Goal: Task Accomplishment & Management: Manage account settings

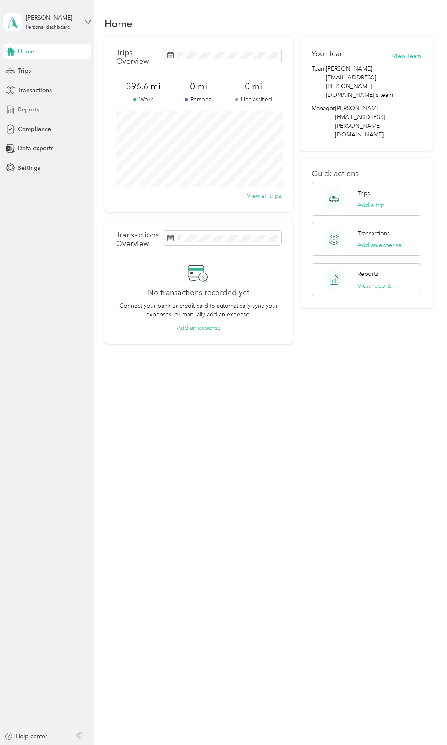
click at [29, 110] on span "Reports" at bounding box center [28, 109] width 21 height 9
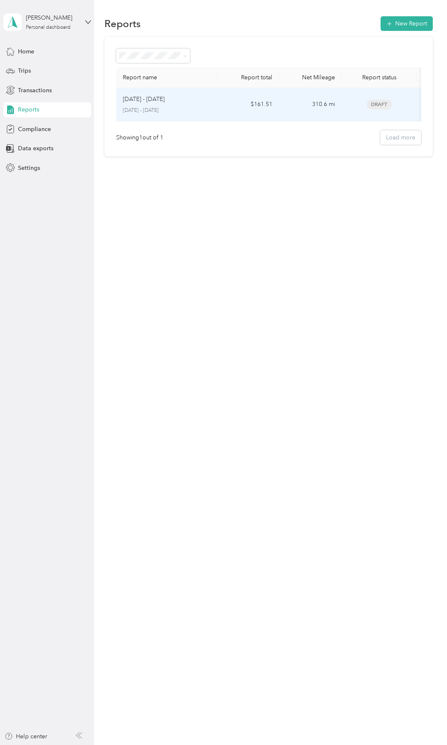
click at [382, 105] on span "Draft" at bounding box center [378, 105] width 25 height 10
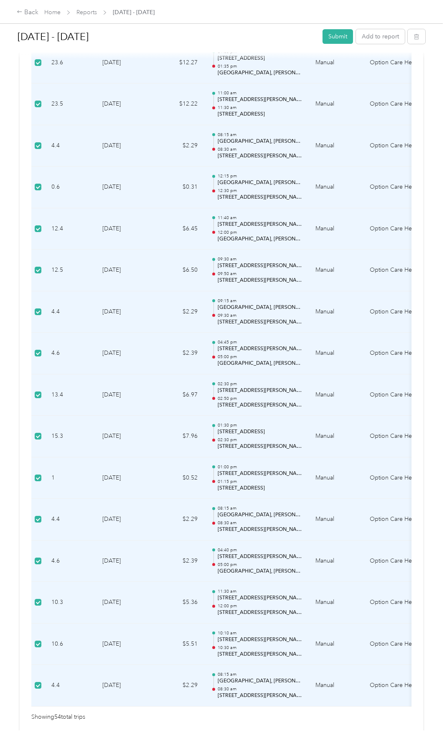
scroll to position [1969, 0]
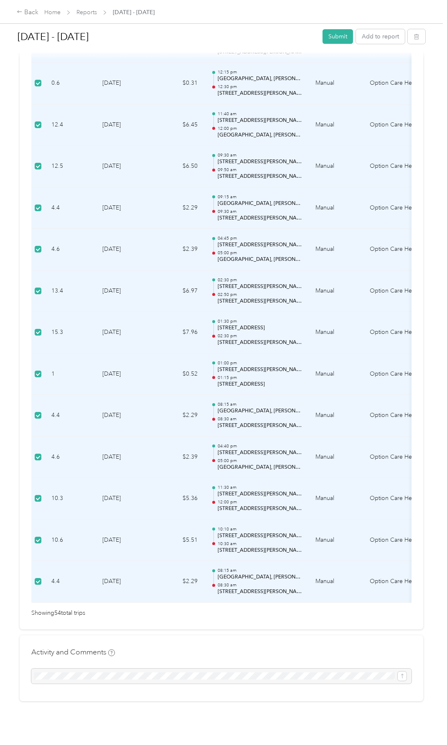
click at [77, 672] on div at bounding box center [221, 676] width 380 height 15
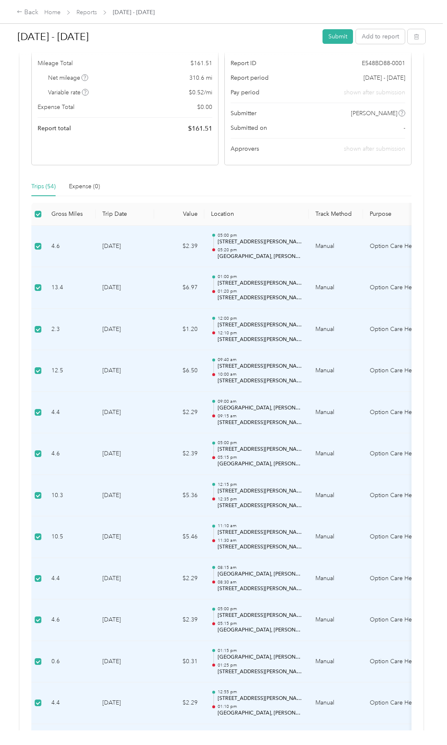
scroll to position [0, 0]
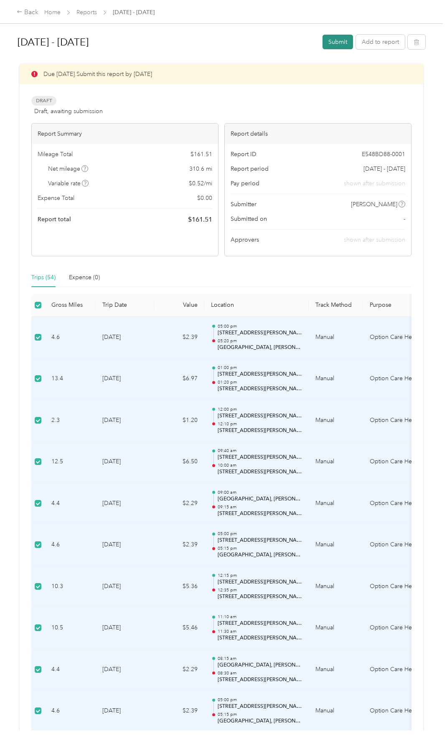
click at [334, 43] on button "Submit" at bounding box center [337, 42] width 30 height 15
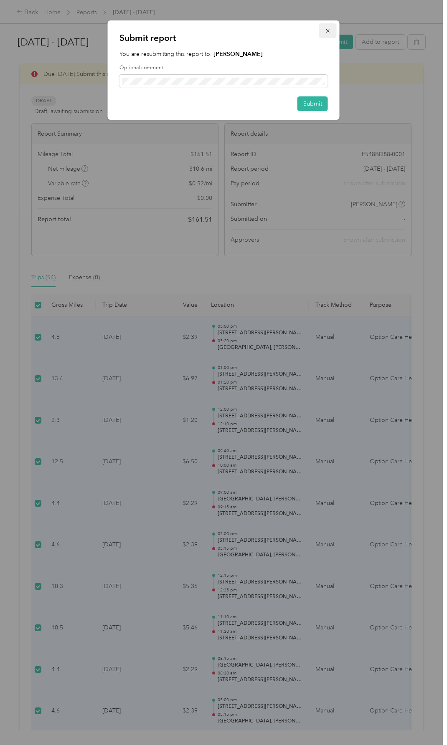
click at [325, 33] on icon "button" at bounding box center [328, 31] width 6 height 6
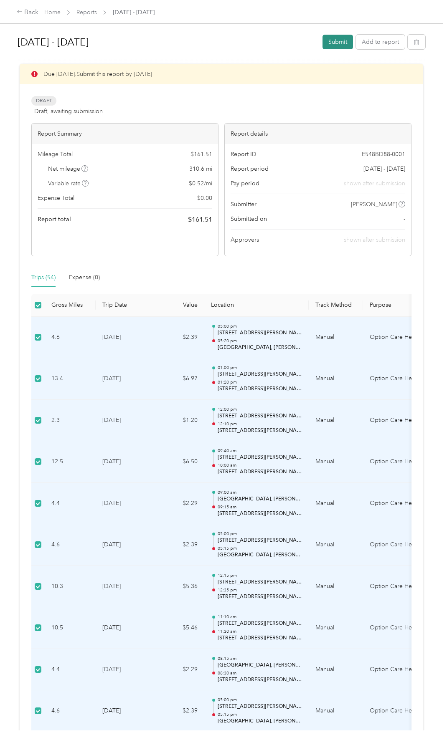
click at [336, 41] on button "Submit" at bounding box center [337, 42] width 30 height 15
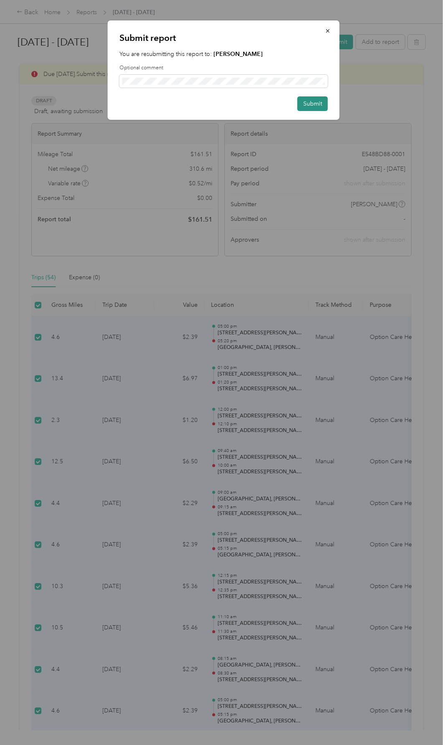
click at [311, 99] on button "Submit" at bounding box center [312, 103] width 30 height 15
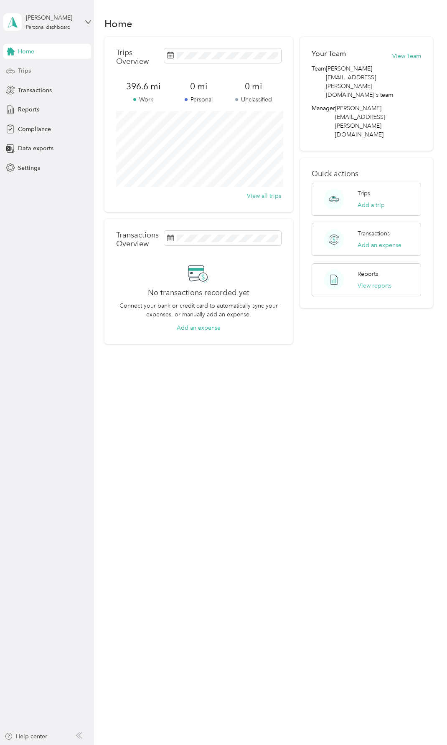
click at [22, 70] on span "Trips" at bounding box center [24, 70] width 13 height 9
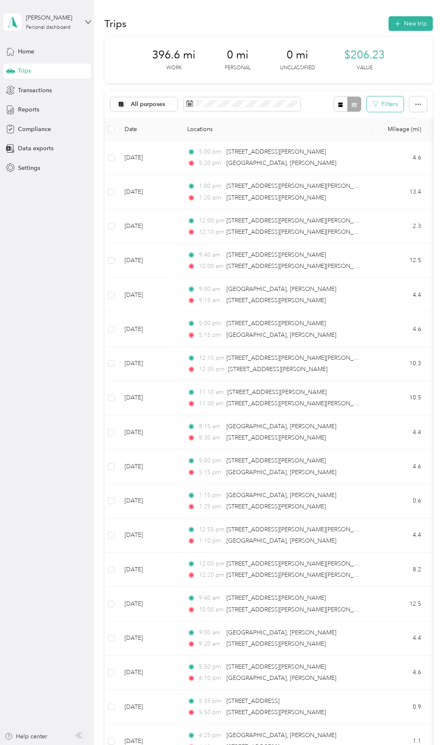
click at [385, 104] on button "Filters" at bounding box center [384, 103] width 37 height 15
click at [415, 102] on icon "button" at bounding box center [418, 104] width 6 height 6
click at [34, 149] on span "Data exports" at bounding box center [35, 148] width 35 height 9
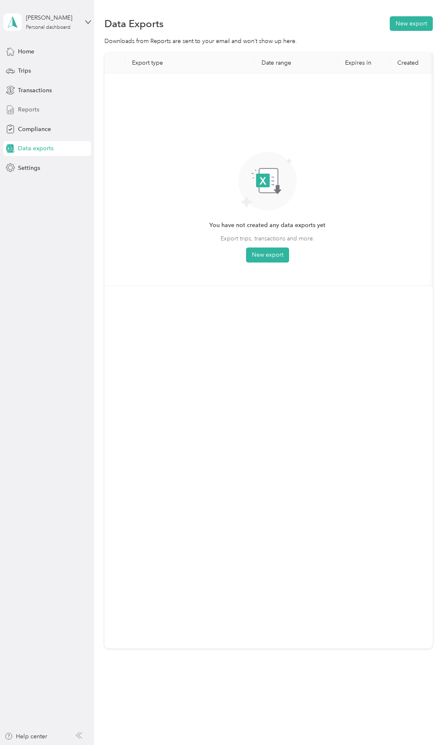
click at [35, 109] on span "Reports" at bounding box center [28, 109] width 21 height 9
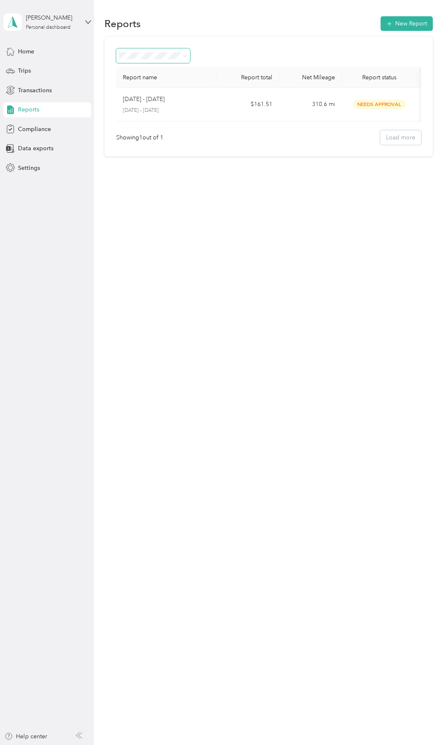
click at [184, 56] on icon at bounding box center [185, 56] width 3 height 2
click at [184, 56] on icon at bounding box center [185, 56] width 4 height 4
click at [31, 49] on span "Home" at bounding box center [26, 51] width 16 height 9
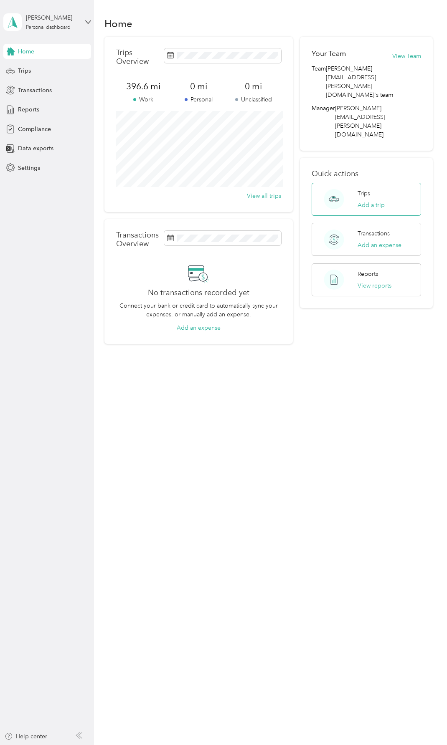
click at [374, 189] on div "Trips Add a trip" at bounding box center [370, 199] width 27 height 20
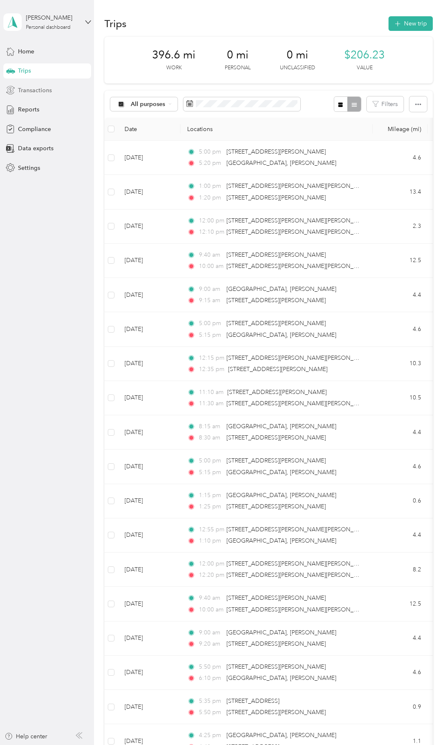
click at [43, 86] on span "Transactions" at bounding box center [35, 90] width 34 height 9
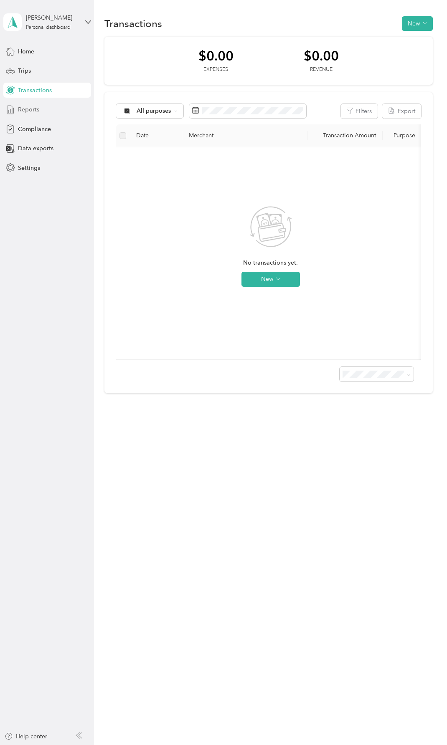
click at [44, 109] on div "Reports" at bounding box center [47, 109] width 88 height 15
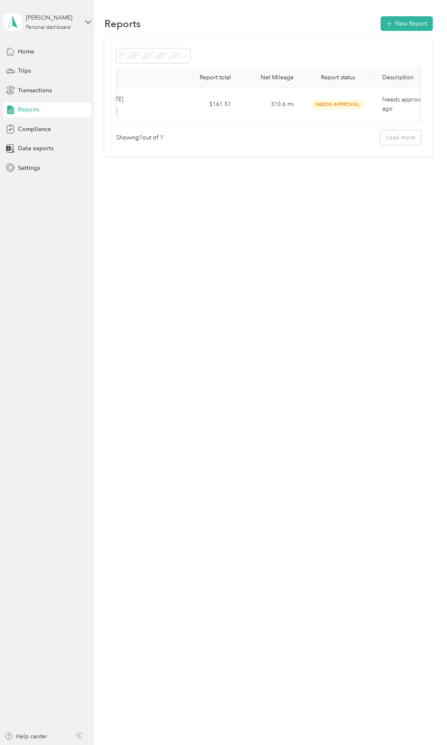
scroll to position [0, 75]
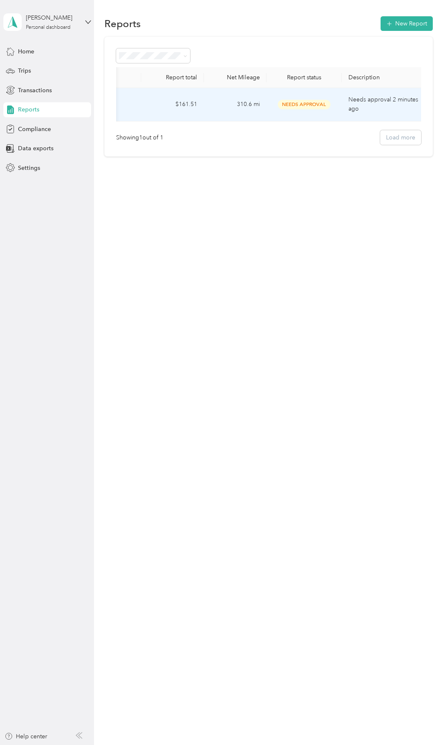
click at [314, 103] on span "Needs Approval" at bounding box center [304, 105] width 53 height 10
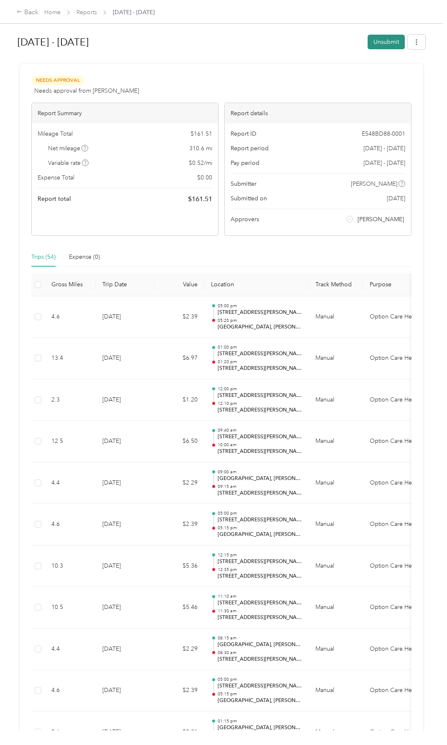
click at [387, 41] on button "Unsubmit" at bounding box center [385, 42] width 37 height 15
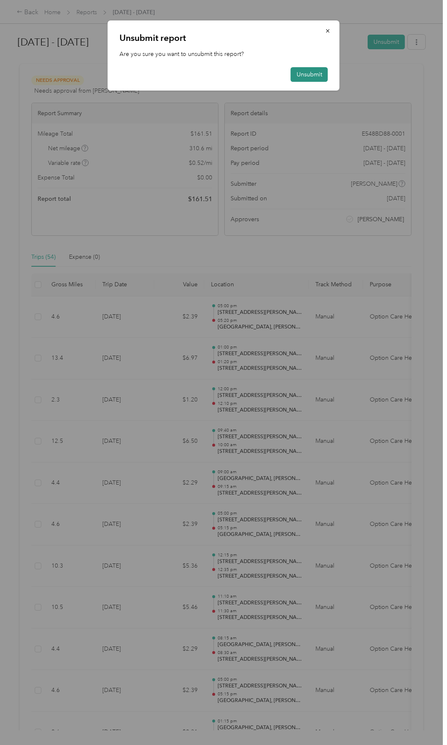
click at [312, 79] on button "Unsubmit" at bounding box center [309, 74] width 37 height 15
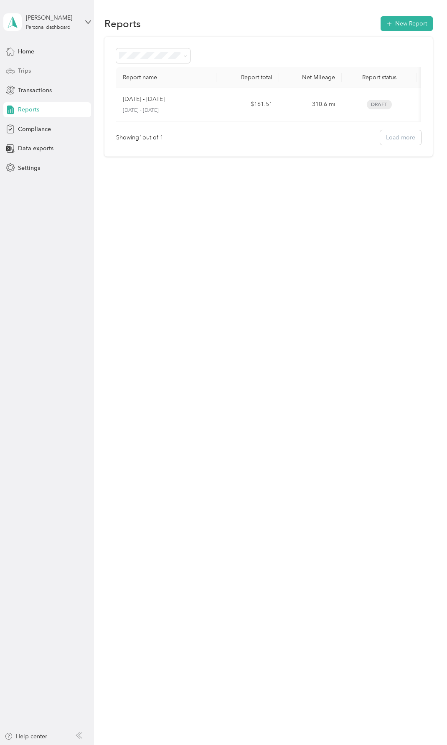
click at [26, 70] on span "Trips" at bounding box center [24, 70] width 13 height 9
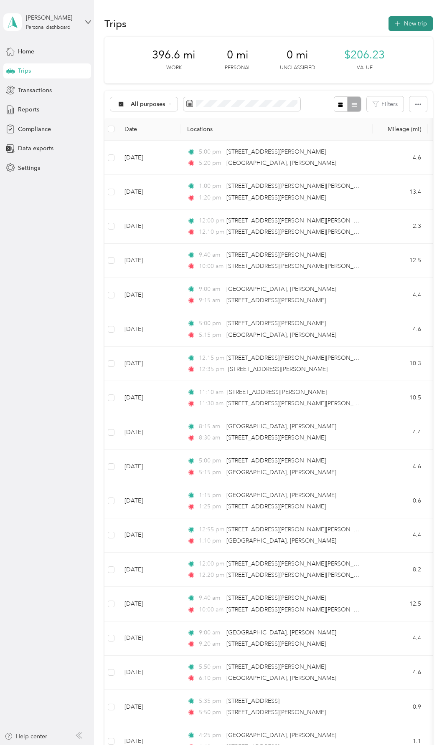
click at [405, 21] on button "New trip" at bounding box center [410, 23] width 44 height 15
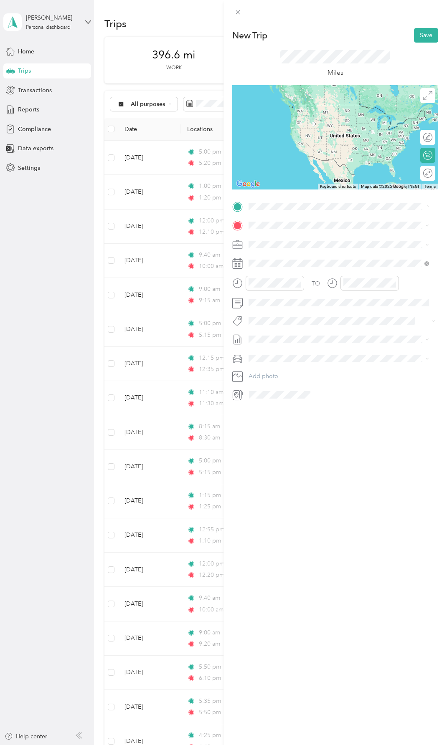
click at [301, 238] on span "1293 Patriot Street Billings, Montana 59105, United States" at bounding box center [305, 237] width 83 height 8
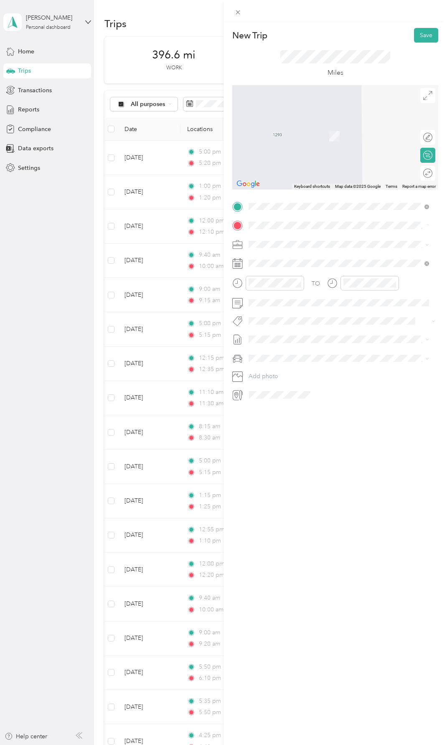
click at [292, 276] on span "404 North 31st Street Billings, Montana 59101, United States" at bounding box center [305, 273] width 83 height 8
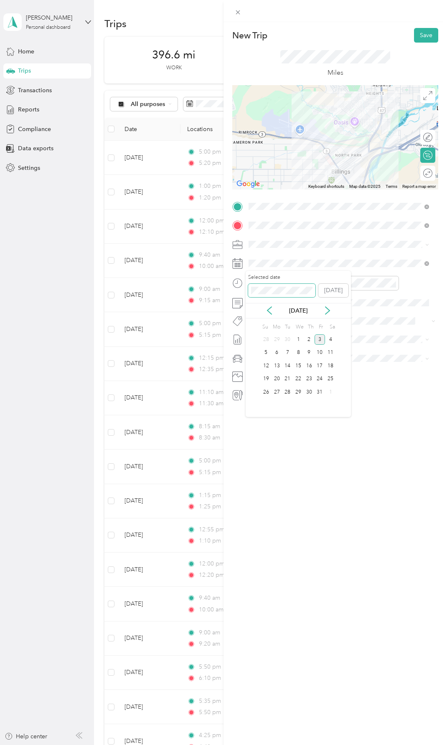
click at [283, 286] on span at bounding box center [281, 290] width 67 height 13
click at [267, 311] on icon at bounding box center [269, 311] width 4 height 8
click at [320, 379] on div "26" at bounding box center [319, 379] width 11 height 10
click at [195, 266] on div "New Trip Save This trip cannot be edited because it is either under review, app…" at bounding box center [223, 372] width 447 height 745
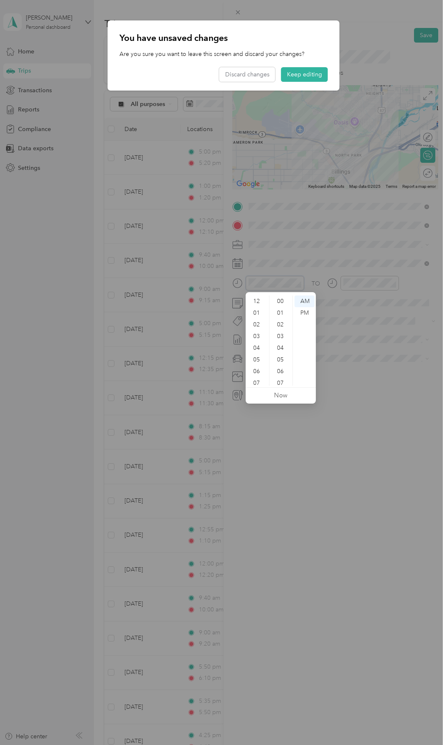
scroll to position [50, 0]
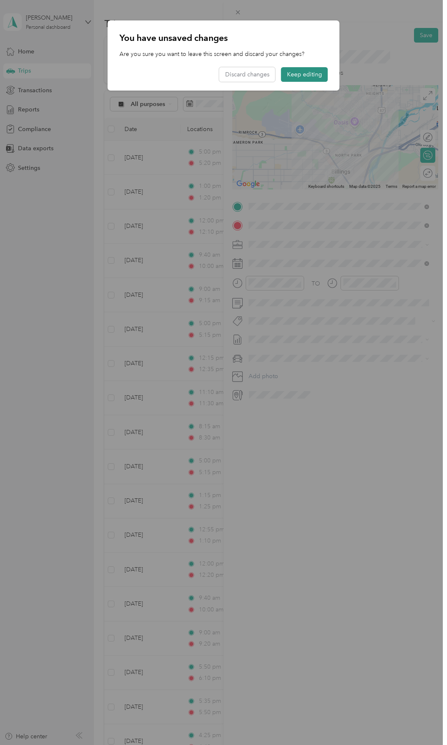
click at [316, 74] on button "Keep editing" at bounding box center [304, 74] width 47 height 15
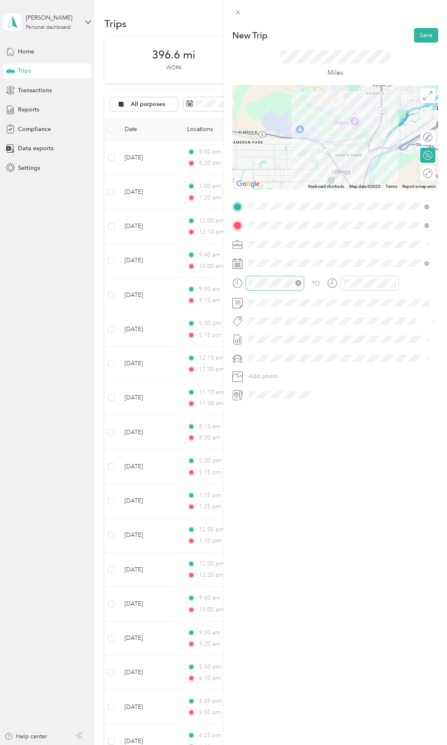
click at [258, 290] on div at bounding box center [274, 283] width 58 height 15
click at [258, 345] on div "08" at bounding box center [257, 345] width 20 height 12
click at [278, 328] on div "15" at bounding box center [281, 330] width 20 height 12
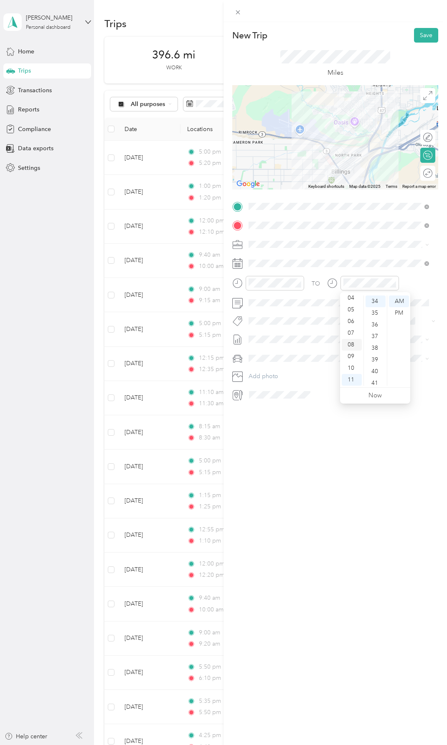
click at [351, 343] on div "08" at bounding box center [351, 345] width 20 height 12
click at [373, 336] on div "30" at bounding box center [375, 338] width 20 height 12
click at [328, 453] on div "New Trip Save This trip cannot be edited because it is either under review, app…" at bounding box center [334, 394] width 223 height 745
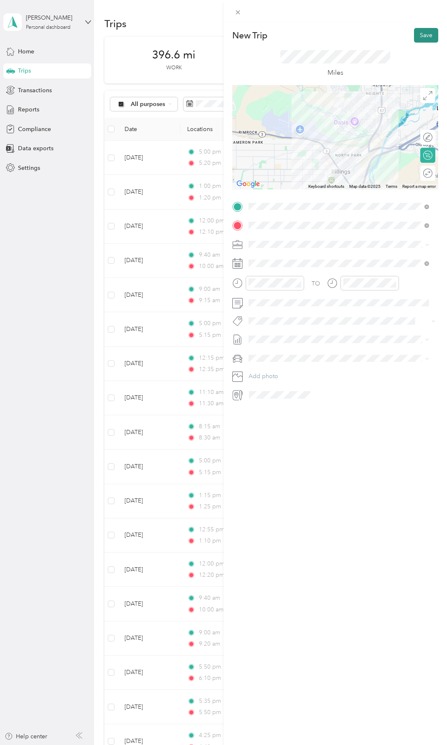
click at [424, 35] on button "Save" at bounding box center [426, 35] width 24 height 15
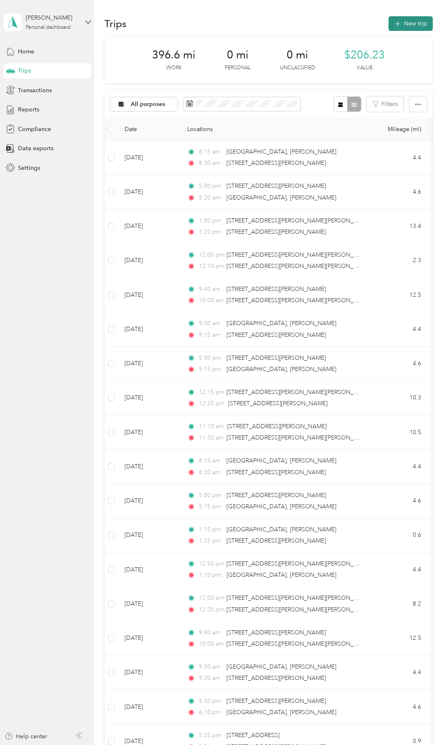
click at [404, 25] on button "New trip" at bounding box center [410, 23] width 44 height 15
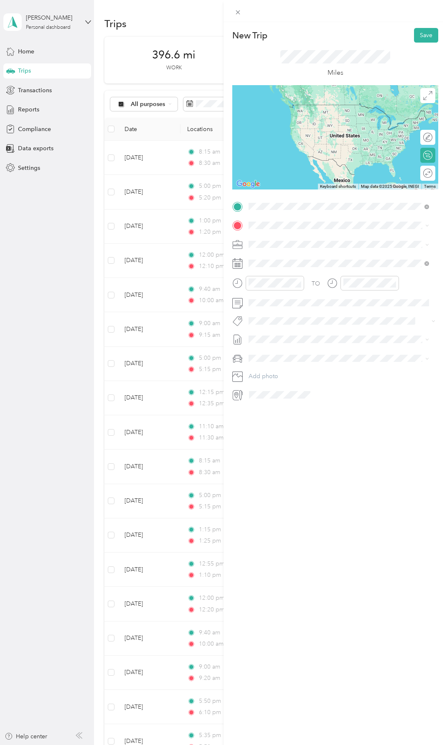
click at [318, 258] on span "404 North 31st Street Billings, Montana 59101, United States" at bounding box center [305, 254] width 83 height 8
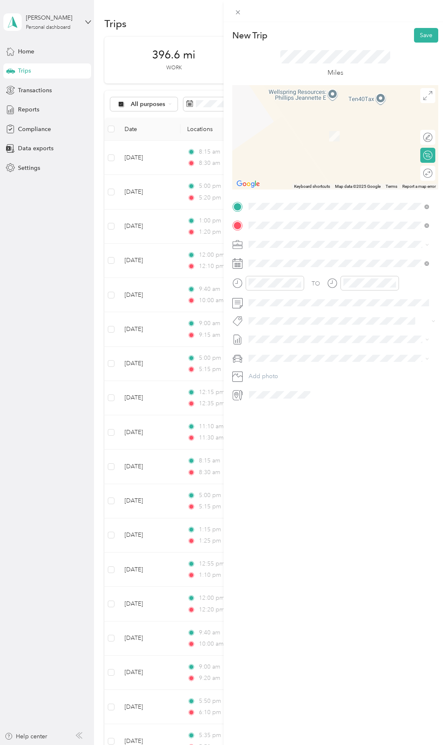
click at [290, 293] on span "3620 Flagstone Drive Billings, Montana 59102, United States" at bounding box center [305, 290] width 83 height 8
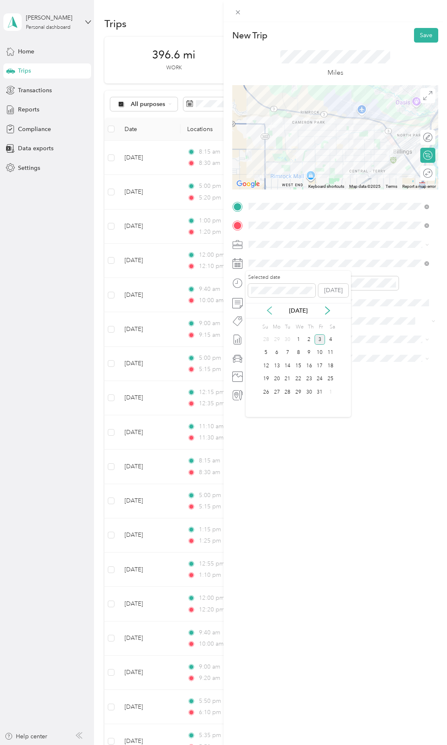
click at [268, 309] on icon at bounding box center [269, 310] width 8 height 8
click at [318, 378] on div "26" at bounding box center [319, 379] width 11 height 10
click at [256, 342] on div "08" at bounding box center [257, 345] width 20 height 12
click at [279, 332] on div "45" at bounding box center [281, 335] width 20 height 12
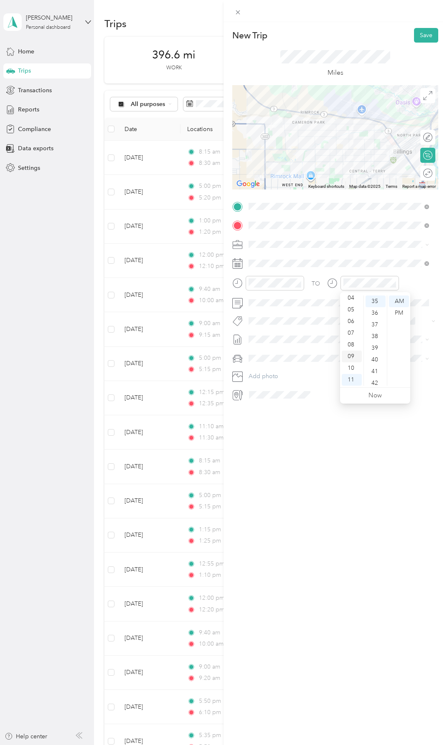
click at [348, 355] on div "09" at bounding box center [351, 357] width 20 height 12
click at [373, 301] on div "00" at bounding box center [375, 302] width 20 height 12
click at [276, 446] on div "New Trip Save This trip cannot be edited because it is either under review, app…" at bounding box center [334, 394] width 223 height 745
click at [420, 37] on button "Save" at bounding box center [426, 35] width 24 height 15
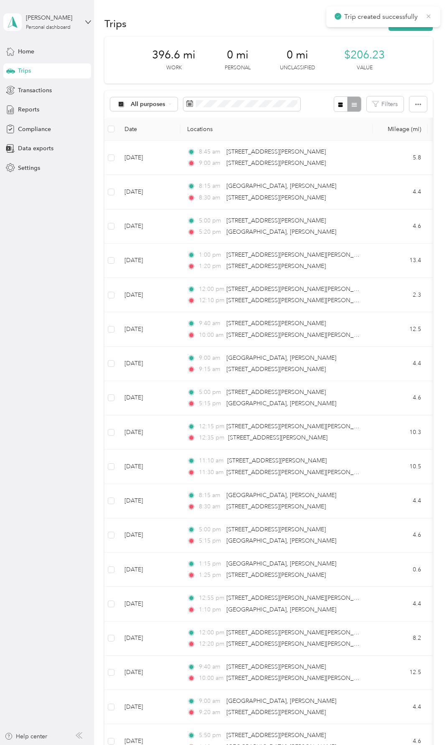
click at [427, 15] on icon at bounding box center [428, 17] width 7 height 8
click at [415, 23] on button "New trip" at bounding box center [410, 23] width 44 height 15
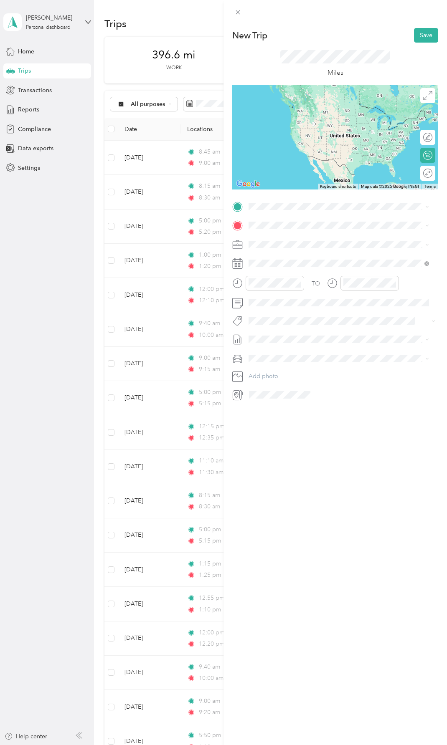
click at [293, 273] on span "3620 Flagstone Drive Billings, Montana 59102, United States" at bounding box center [305, 270] width 83 height 8
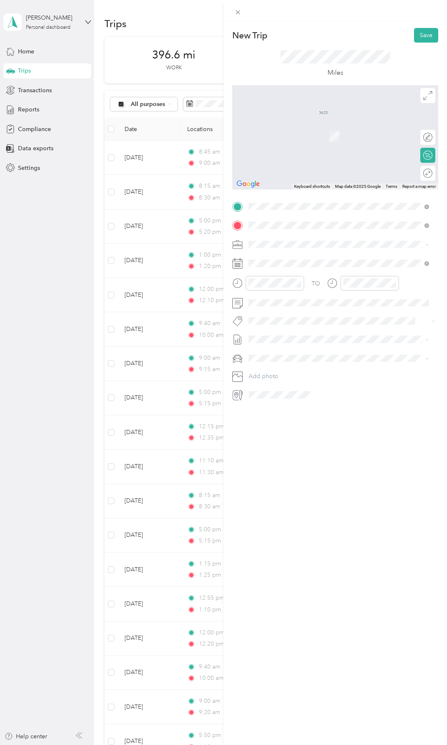
click at [284, 276] on span "1233 North 30th Street Billings, Montana 59101, United States" at bounding box center [305, 273] width 83 height 8
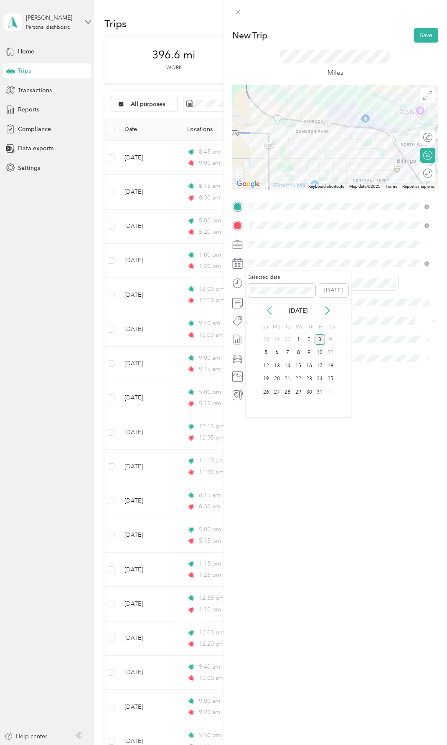
click at [268, 311] on icon at bounding box center [269, 310] width 8 height 8
click at [320, 379] on div "26" at bounding box center [319, 379] width 11 height 10
click at [255, 353] on div "09" at bounding box center [257, 357] width 20 height 12
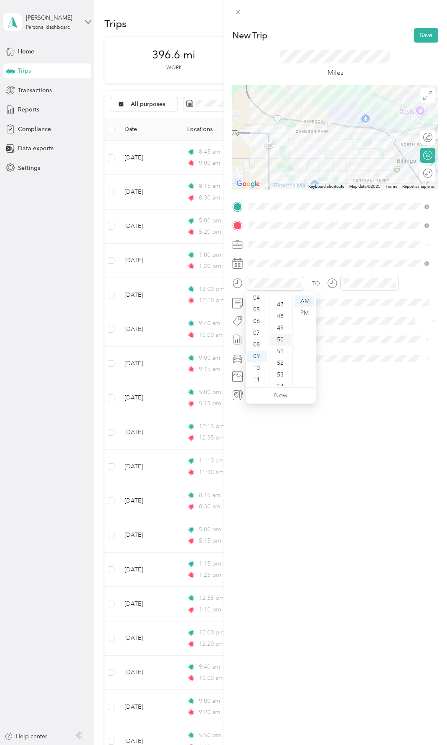
click at [281, 336] on div "50" at bounding box center [281, 340] width 20 height 12
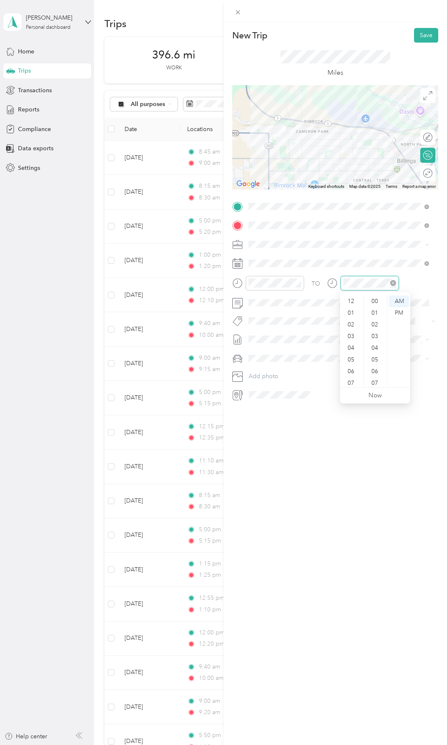
scroll to position [50, 0]
click at [350, 366] on div "10" at bounding box center [351, 368] width 20 height 12
click at [375, 296] on div "00" at bounding box center [375, 298] width 20 height 12
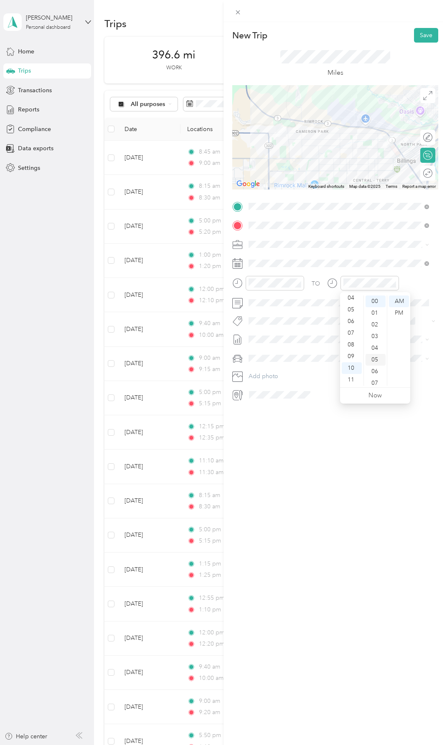
click at [374, 356] on div "05" at bounding box center [375, 360] width 20 height 12
click at [265, 455] on div "New Trip Save This trip cannot be edited because it is either under review, app…" at bounding box center [334, 394] width 223 height 745
click at [422, 33] on button "Save" at bounding box center [426, 35] width 24 height 15
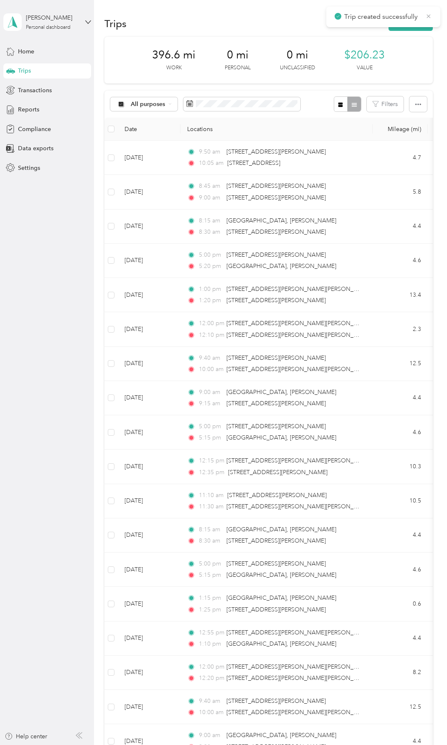
click at [428, 15] on icon at bounding box center [428, 17] width 7 height 8
click at [407, 22] on button "New trip" at bounding box center [410, 23] width 44 height 15
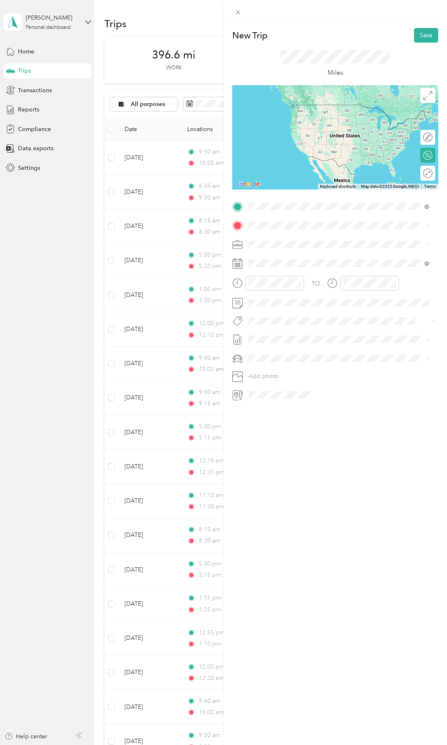
click at [291, 258] on span "1233 North 30th Street Billings, Montana 59101, United States" at bounding box center [305, 254] width 83 height 8
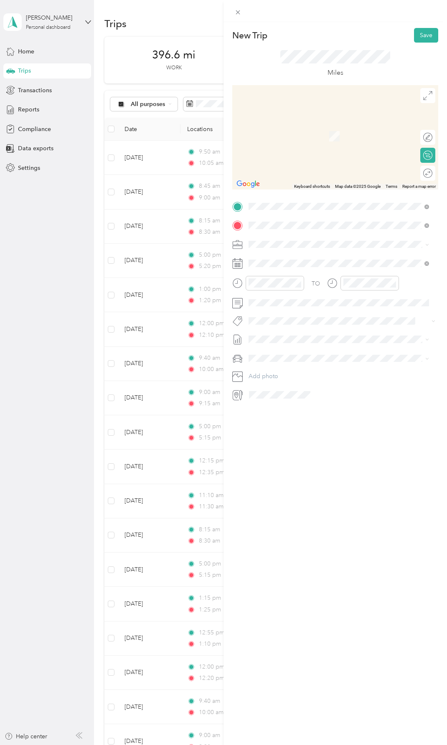
click at [295, 276] on span "404 North 31st Street Billings, Montana 59101, United States" at bounding box center [305, 273] width 83 height 8
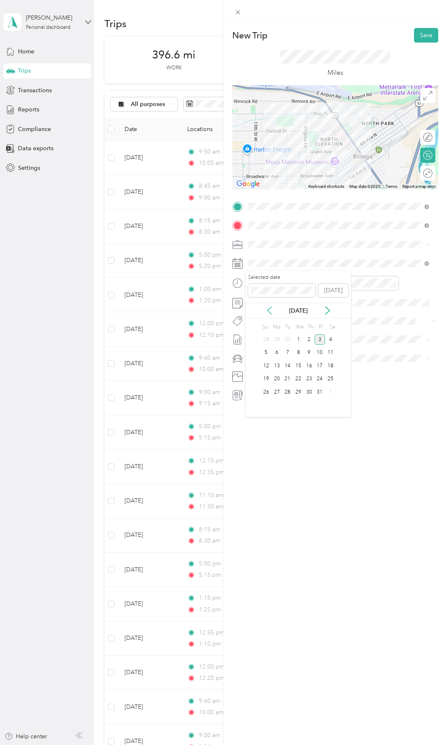
click at [270, 309] on icon at bounding box center [269, 310] width 8 height 8
click at [318, 378] on div "26" at bounding box center [319, 379] width 11 height 10
click at [256, 366] on div "10" at bounding box center [257, 368] width 20 height 12
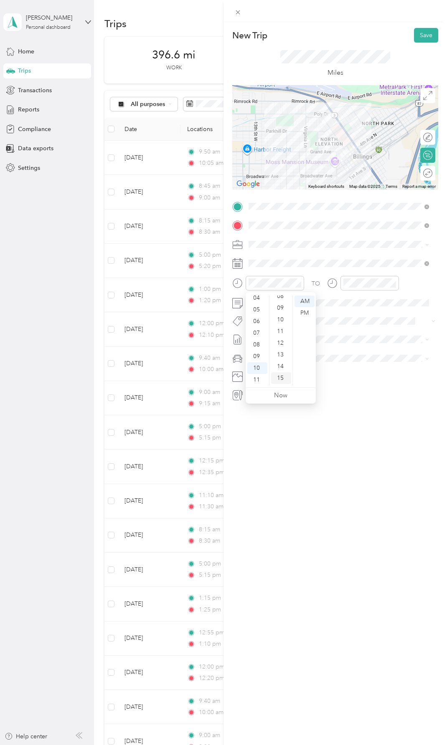
click at [281, 374] on div "15" at bounding box center [281, 378] width 20 height 12
click at [350, 366] on div "10" at bounding box center [351, 368] width 20 height 12
click at [374, 319] on div "28" at bounding box center [375, 322] width 20 height 12
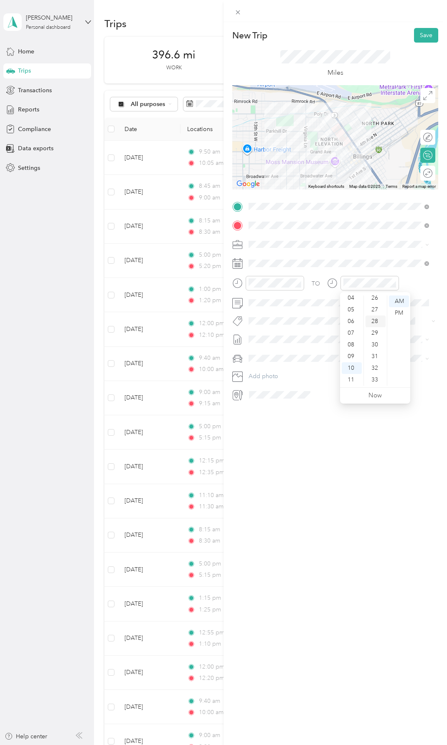
scroll to position [327, 0]
click at [262, 492] on div "New Trip Save This trip cannot be edited because it is either under review, app…" at bounding box center [334, 394] width 223 height 745
click at [424, 38] on button "Save" at bounding box center [426, 35] width 24 height 15
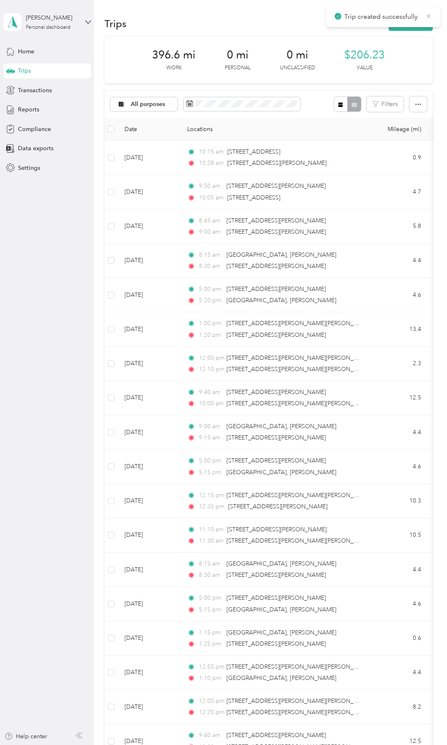
click at [427, 15] on icon at bounding box center [429, 16] width 4 height 4
click at [403, 23] on button "New trip" at bounding box center [410, 23] width 44 height 15
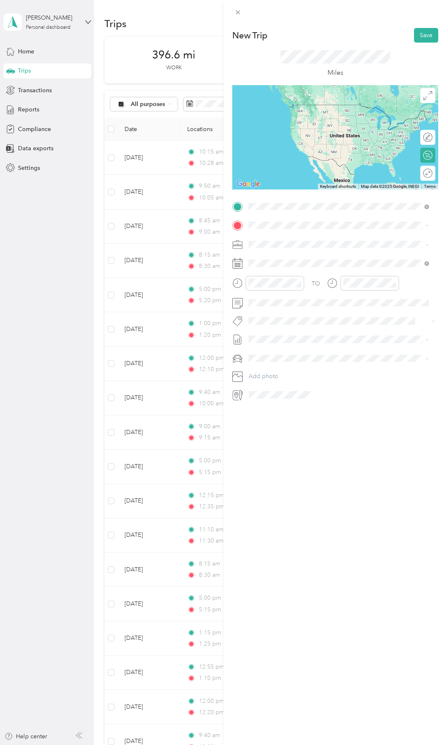
click at [299, 258] on span "404 North 31st Street Billings, Montana 59101, United States" at bounding box center [305, 254] width 83 height 8
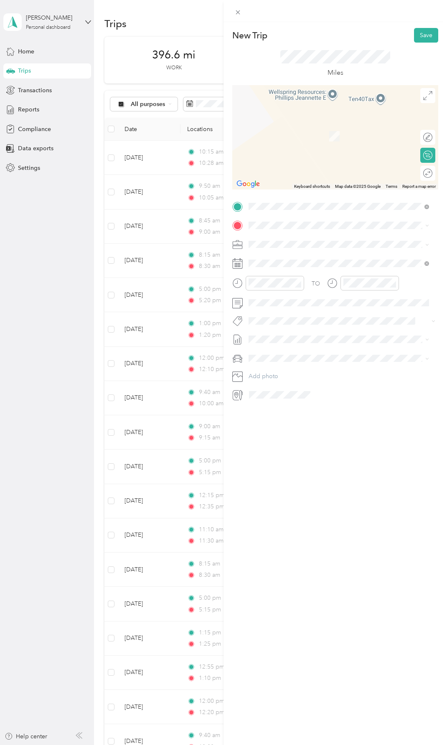
click at [300, 258] on span "1293 Patriot Street Billings, Montana 59105, United States" at bounding box center [305, 255] width 83 height 8
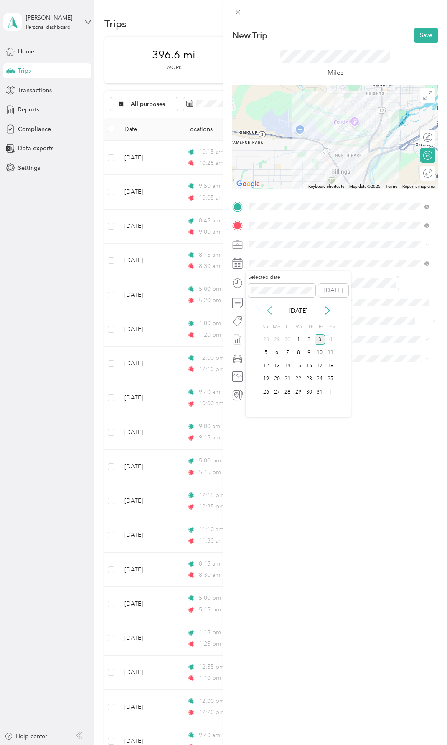
click at [268, 310] on icon at bounding box center [269, 310] width 8 height 8
click at [319, 379] on div "26" at bounding box center [319, 379] width 11 height 10
click at [260, 296] on div "04" at bounding box center [257, 298] width 20 height 12
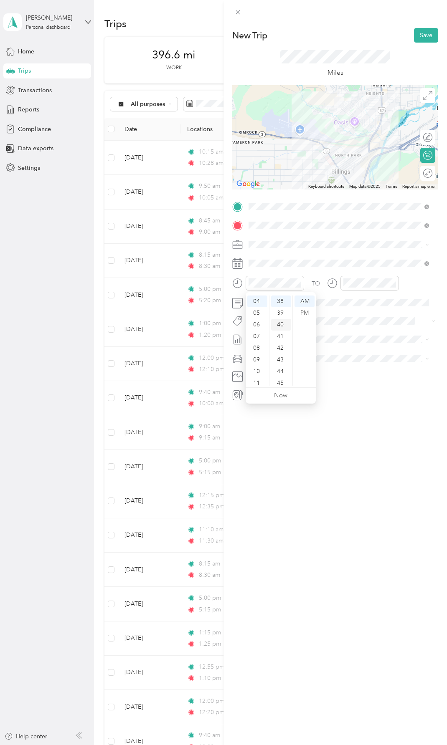
click at [283, 324] on div "40" at bounding box center [281, 325] width 20 height 12
click at [302, 311] on div "PM" at bounding box center [304, 313] width 20 height 12
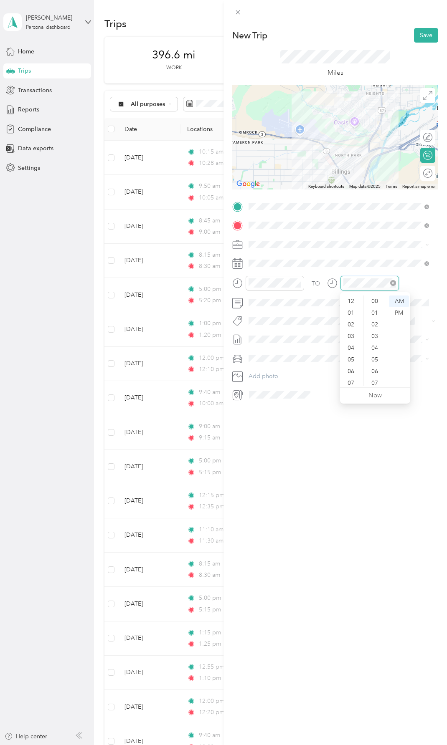
scroll to position [50, 0]
click at [352, 308] on div "05" at bounding box center [351, 310] width 20 height 12
click at [374, 298] on div "00" at bounding box center [375, 302] width 20 height 12
click at [399, 309] on div "PM" at bounding box center [399, 313] width 20 height 12
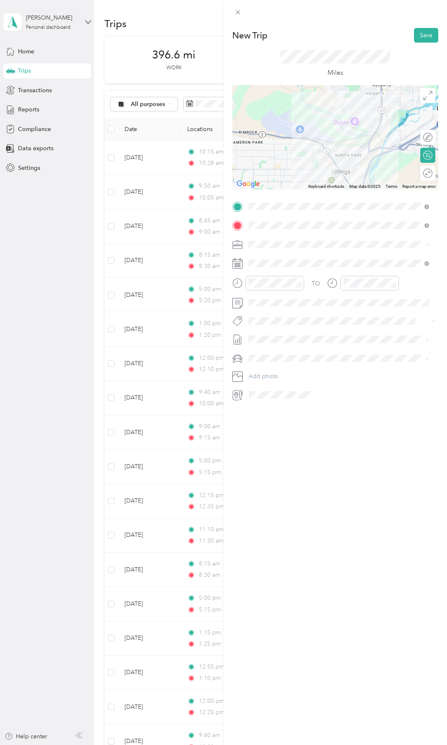
click at [346, 475] on div "New Trip Save This trip cannot be edited because it is either under review, app…" at bounding box center [334, 394] width 223 height 745
click at [420, 33] on button "Save" at bounding box center [426, 35] width 24 height 15
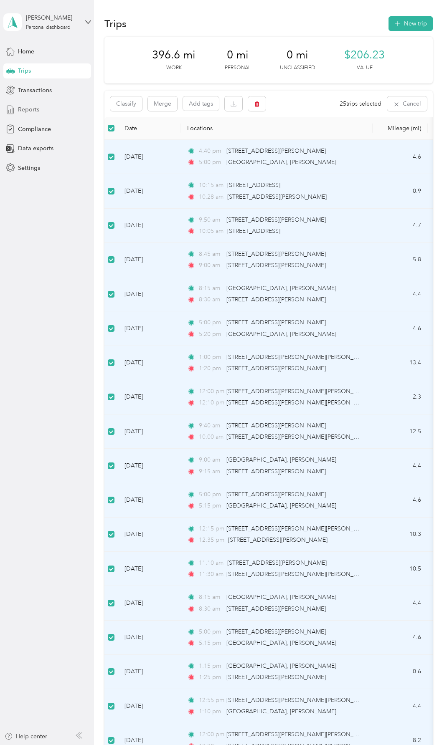
click at [30, 109] on span "Reports" at bounding box center [28, 109] width 21 height 9
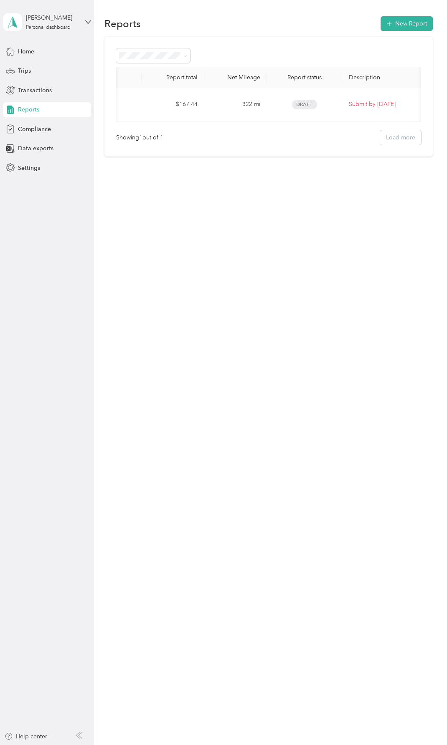
scroll to position [0, 75]
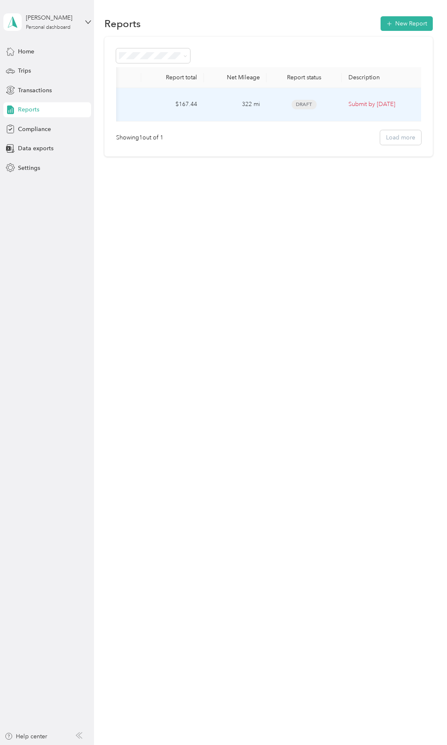
click at [306, 102] on span "Draft" at bounding box center [303, 105] width 25 height 10
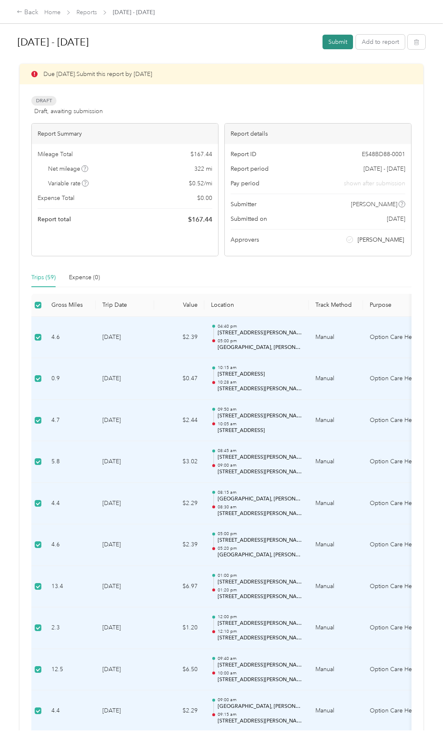
click at [333, 39] on button "Submit" at bounding box center [337, 42] width 30 height 15
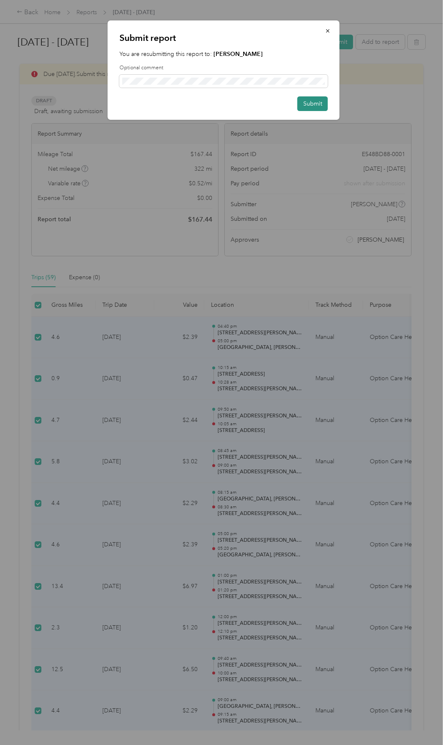
click at [311, 102] on button "Submit" at bounding box center [312, 103] width 30 height 15
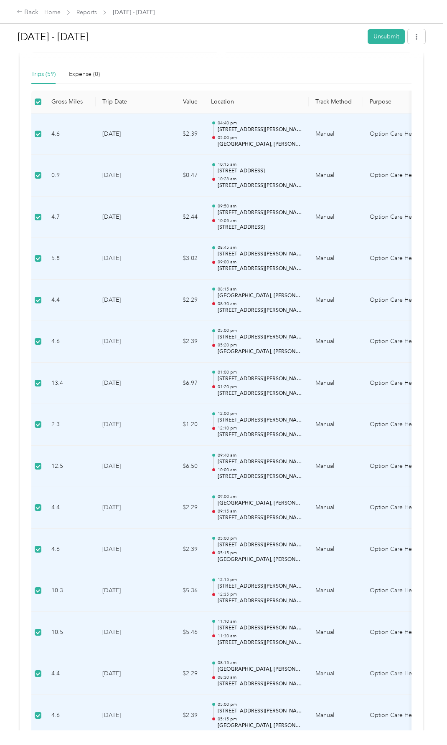
scroll to position [67, 0]
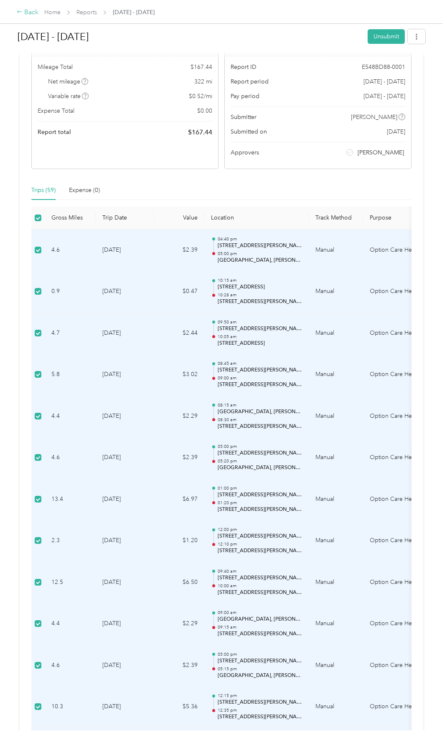
click at [22, 10] on icon at bounding box center [20, 12] width 6 height 6
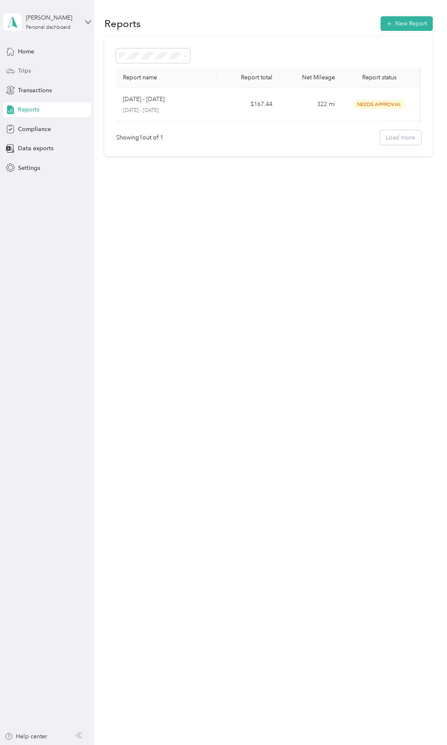
click at [24, 69] on span "Trips" at bounding box center [24, 70] width 13 height 9
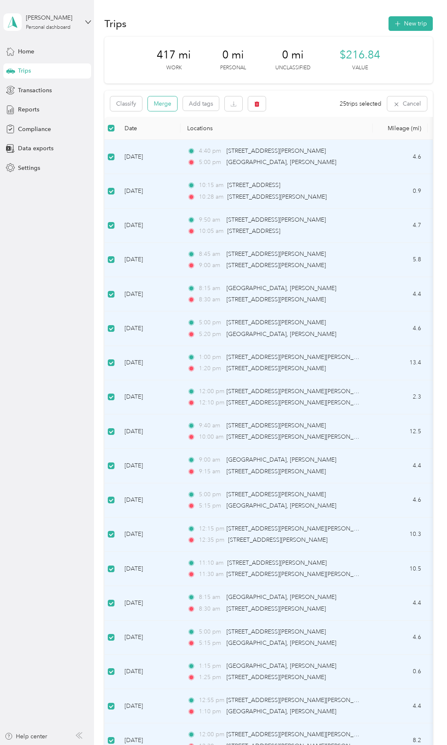
click at [167, 104] on button "Merge" at bounding box center [162, 103] width 29 height 15
click at [429, 16] on icon at bounding box center [428, 16] width 4 height 4
click at [125, 104] on button "Classify" at bounding box center [126, 103] width 32 height 15
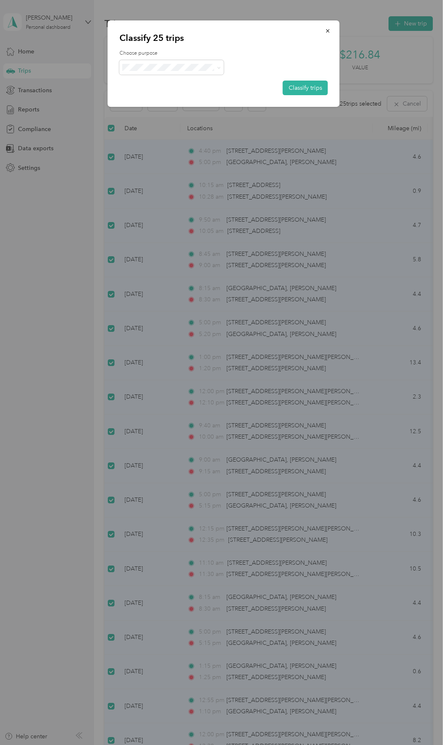
click at [160, 81] on span "Option Care Health" at bounding box center [179, 80] width 78 height 9
click at [303, 88] on button "Classify trips" at bounding box center [305, 88] width 45 height 15
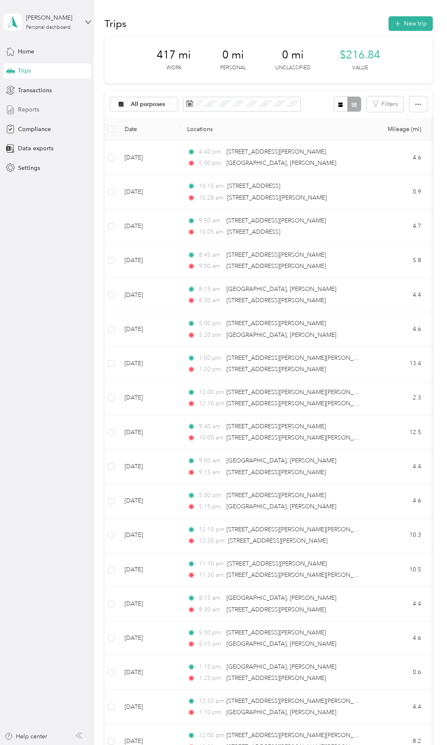
click at [35, 108] on span "Reports" at bounding box center [28, 109] width 21 height 9
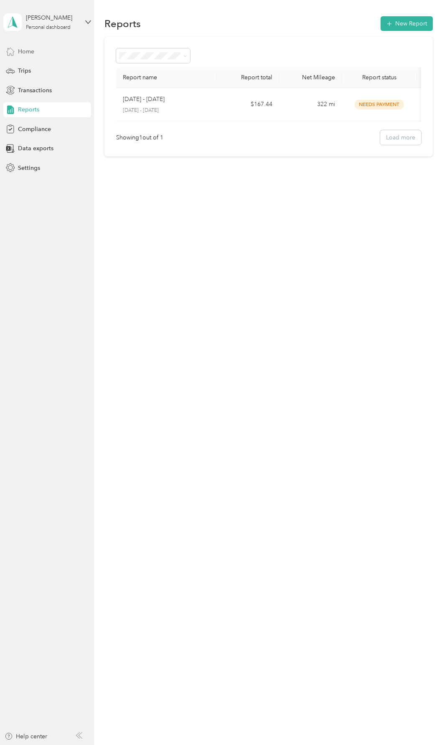
click at [28, 49] on span "Home" at bounding box center [26, 51] width 16 height 9
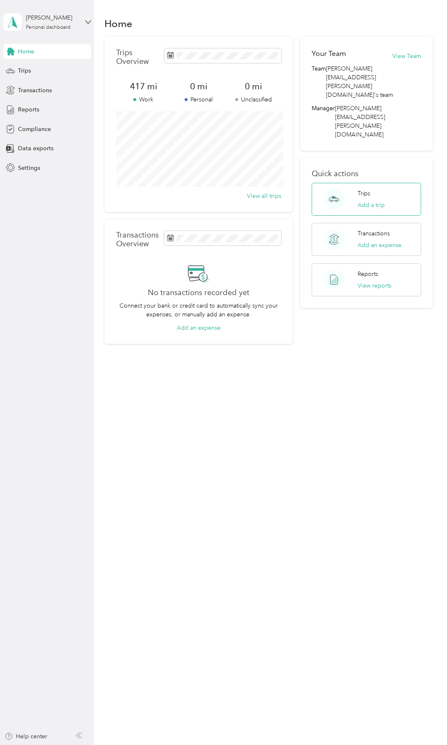
click at [370, 189] on p "Trips" at bounding box center [363, 193] width 13 height 9
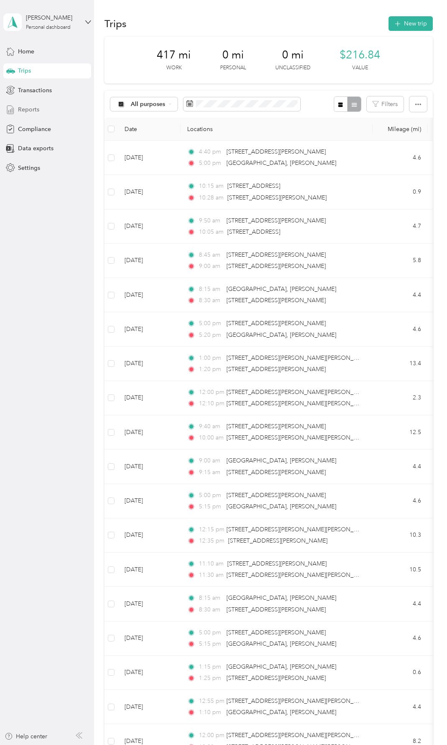
click at [30, 111] on span "Reports" at bounding box center [28, 109] width 21 height 9
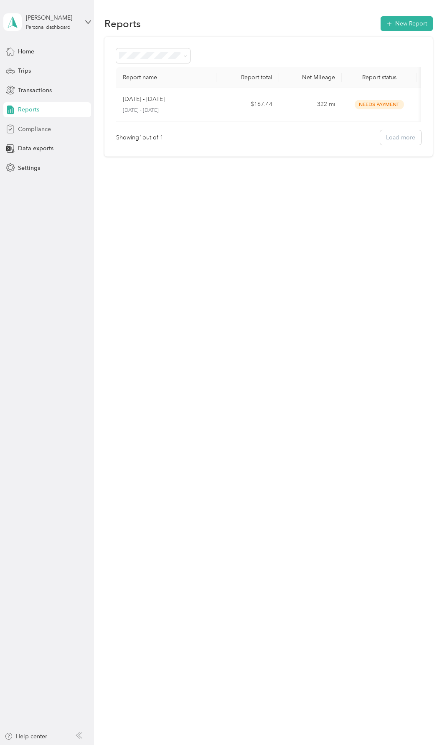
click at [31, 126] on span "Compliance" at bounding box center [34, 129] width 33 height 9
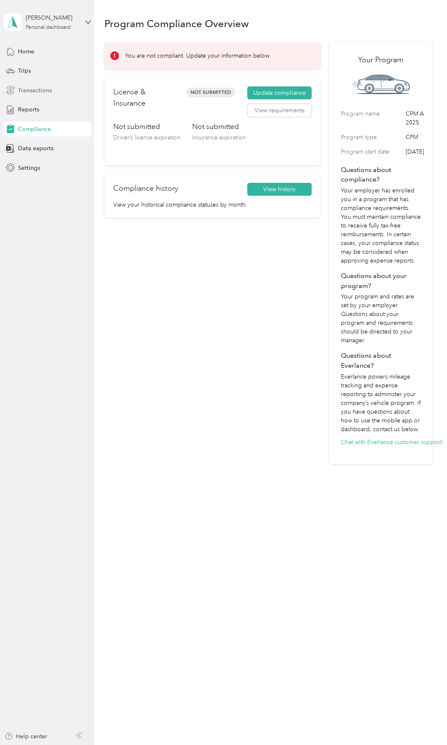
click at [30, 90] on span "Transactions" at bounding box center [35, 90] width 34 height 9
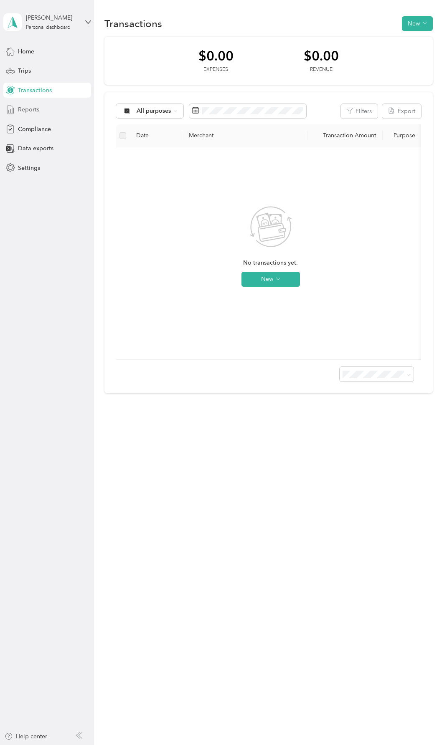
click at [28, 106] on span "Reports" at bounding box center [28, 109] width 21 height 9
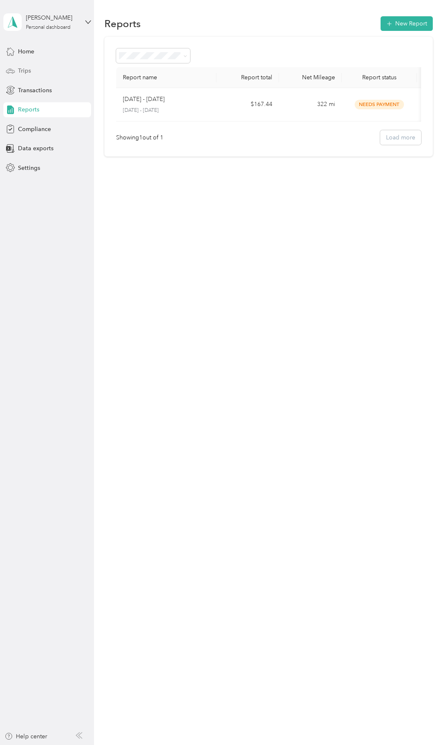
click at [34, 69] on div "Trips" at bounding box center [47, 70] width 88 height 15
